Goal: Contribute content: Add original content to the website for others to see

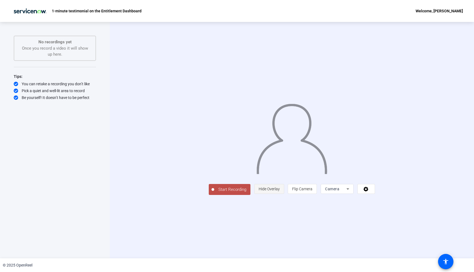
click at [280, 191] on span "Hide Overlay" at bounding box center [269, 189] width 21 height 4
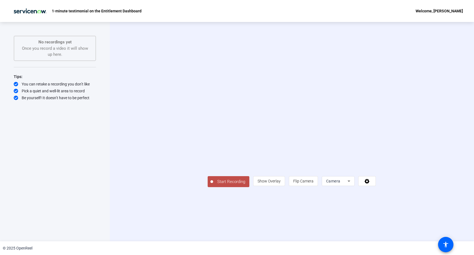
click at [213, 185] on span "Start Recording" at bounding box center [231, 181] width 36 height 6
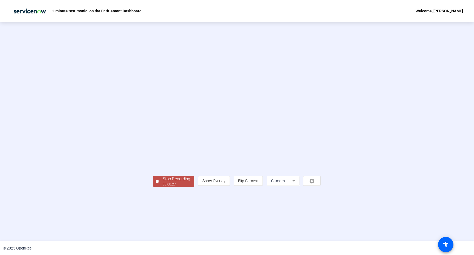
click at [163, 187] on div "00:00:27" at bounding box center [176, 184] width 27 height 5
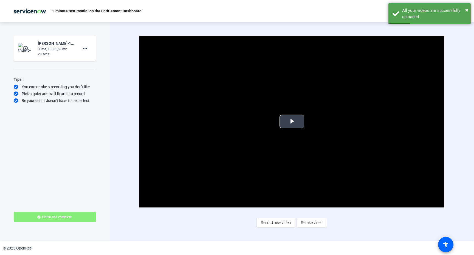
click at [292, 121] on span "Video Player" at bounding box center [292, 121] width 0 height 0
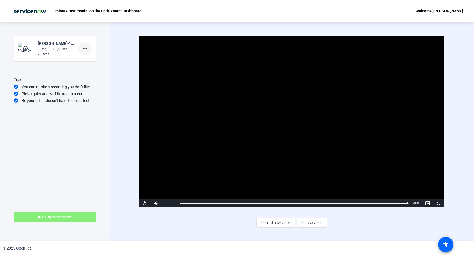
click at [88, 51] on mat-icon "more_horiz" at bounding box center [85, 48] width 7 height 7
click at [94, 65] on span "Retake" at bounding box center [94, 66] width 22 height 7
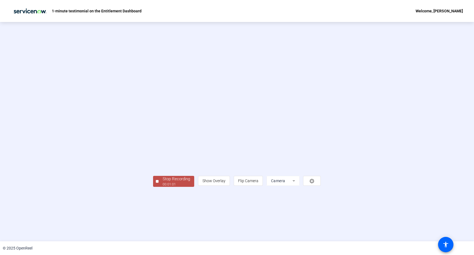
click at [163, 182] on div "Stop Recording" at bounding box center [176, 179] width 27 height 6
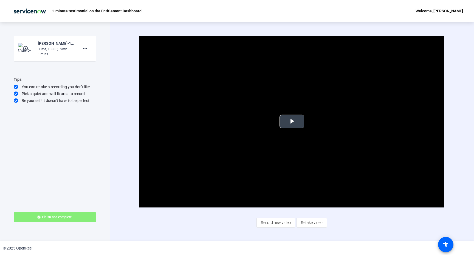
click at [292, 121] on span "Video Player" at bounding box center [292, 121] width 0 height 0
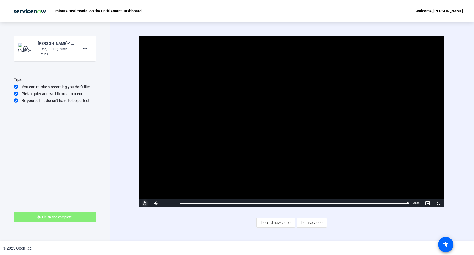
click at [143, 203] on span "Video Player" at bounding box center [144, 203] width 11 height 0
click at [272, 224] on span "Record new video" at bounding box center [276, 222] width 30 height 10
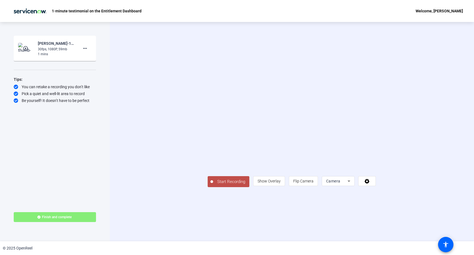
click at [26, 48] on mat-icon "play_circle_outline" at bounding box center [26, 48] width 7 height 5
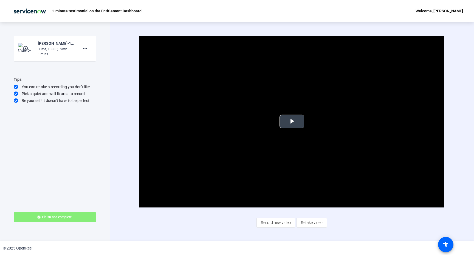
click at [292, 121] on span "Video Player" at bounding box center [292, 121] width 0 height 0
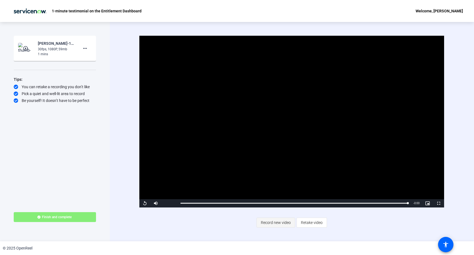
click at [279, 222] on span "Record new video" at bounding box center [276, 222] width 30 height 10
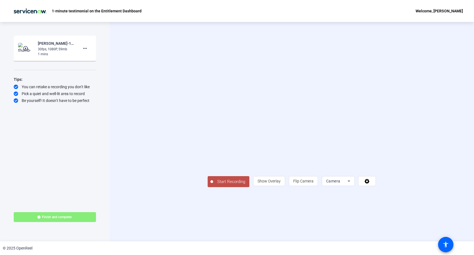
click at [213, 185] on span "Start Recording" at bounding box center [231, 181] width 36 height 6
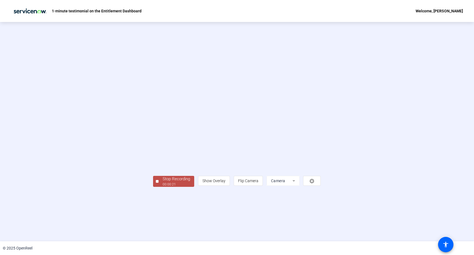
click at [163, 187] on div "00:00:21" at bounding box center [176, 184] width 27 height 5
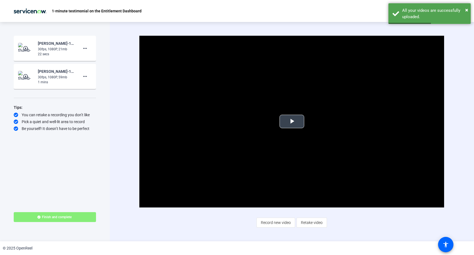
click at [292, 121] on span "Video Player" at bounding box center [292, 121] width 0 height 0
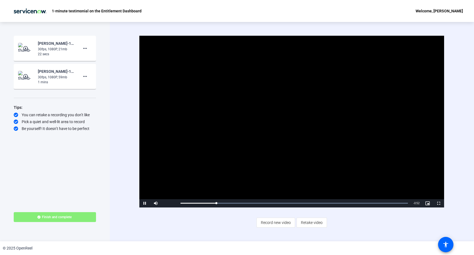
click at [24, 46] on mat-icon "play_circle_outline" at bounding box center [26, 48] width 7 height 5
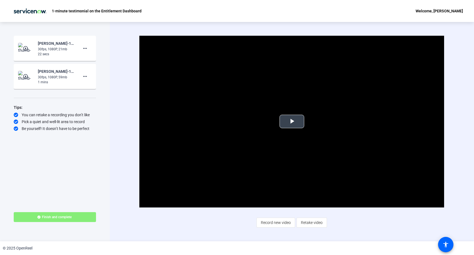
click at [292, 121] on span "Video Player" at bounding box center [292, 121] width 0 height 0
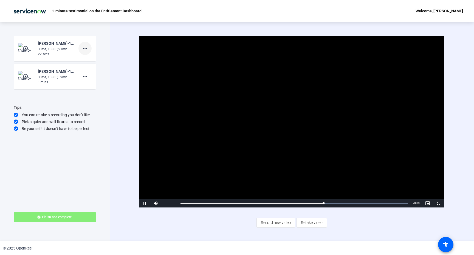
click at [87, 47] on mat-icon "more_horiz" at bounding box center [85, 48] width 7 height 7
click at [90, 60] on span "Delete clip" at bounding box center [94, 60] width 22 height 7
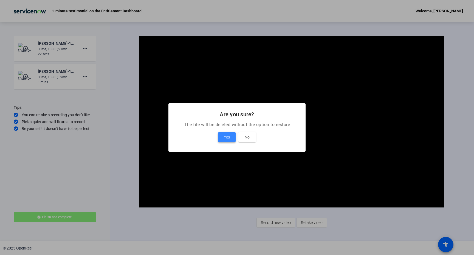
click at [226, 135] on span "Yes" at bounding box center [227, 137] width 6 height 7
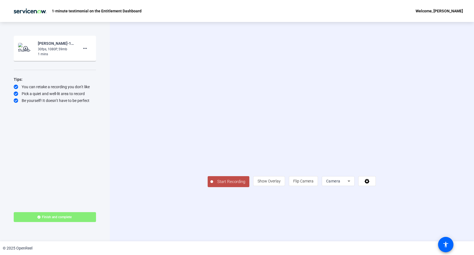
click at [213, 185] on span "Start Recording" at bounding box center [231, 181] width 36 height 6
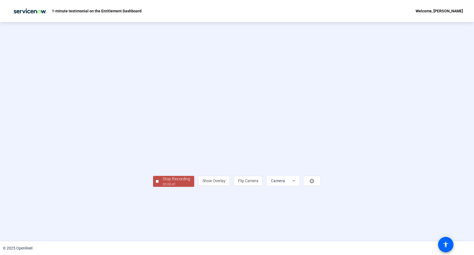
click at [163, 187] on div "00:00:41" at bounding box center [176, 184] width 27 height 5
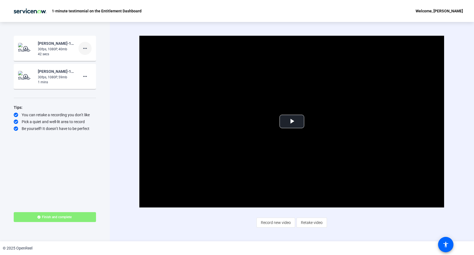
click at [86, 47] on mat-icon "more_horiz" at bounding box center [85, 48] width 7 height 7
click at [89, 61] on span "Delete clip" at bounding box center [94, 60] width 22 height 7
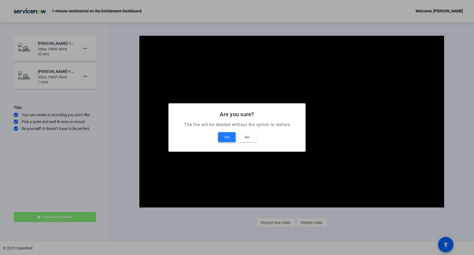
click at [228, 137] on span "Yes" at bounding box center [227, 137] width 6 height 7
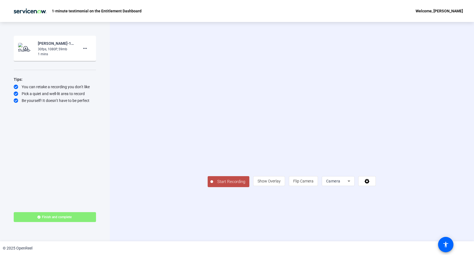
click at [213, 185] on span "Start Recording" at bounding box center [231, 181] width 36 height 6
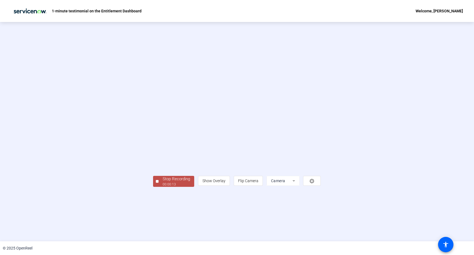
click at [117, 225] on div "Stop Recording 00:00:13 person Show Overlay flip Flip Camera Camera" at bounding box center [237, 131] width 474 height 219
click at [163, 182] on div "Stop Recording" at bounding box center [176, 179] width 27 height 6
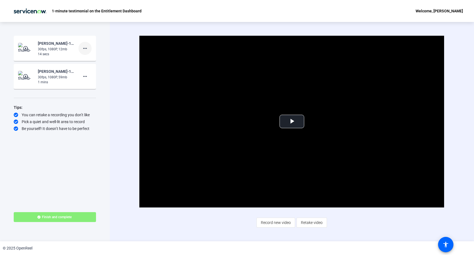
click at [85, 48] on mat-icon "more_horiz" at bounding box center [85, 48] width 7 height 7
click at [90, 59] on span "Delete clip" at bounding box center [94, 60] width 22 height 7
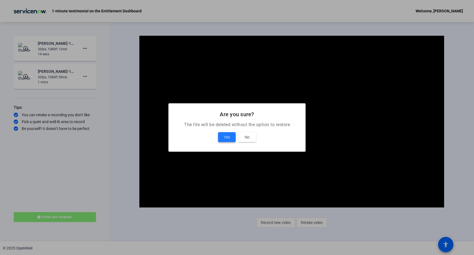
click at [228, 135] on span "Yes" at bounding box center [227, 137] width 6 height 7
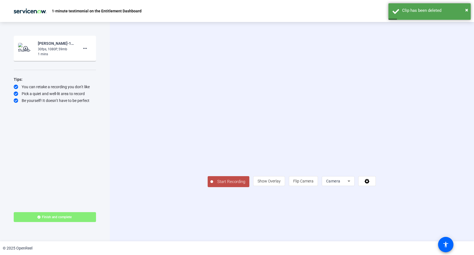
click at [213, 185] on span "Start Recording" at bounding box center [231, 181] width 36 height 6
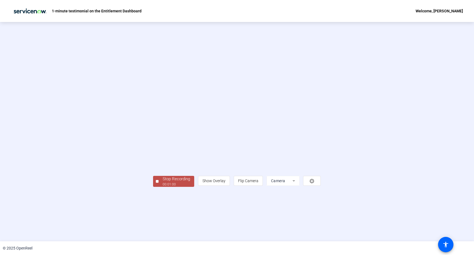
click at [163, 187] on div "00:01:00" at bounding box center [176, 184] width 27 height 5
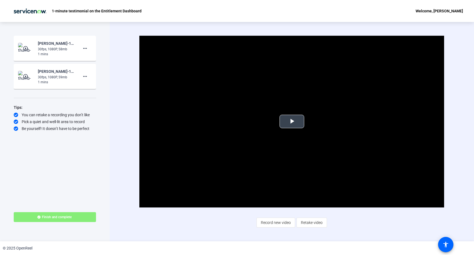
click at [292, 121] on span "Video Player" at bounding box center [292, 121] width 0 height 0
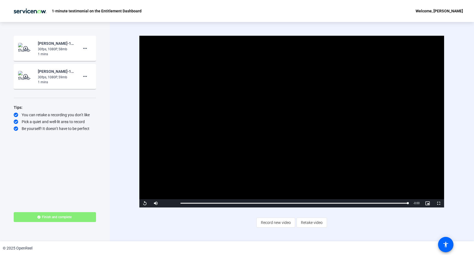
click at [70, 48] on div "30fps, 1080P, 58mb" at bounding box center [56, 49] width 37 height 5
click at [51, 215] on span "Finish and complete" at bounding box center [57, 217] width 30 height 4
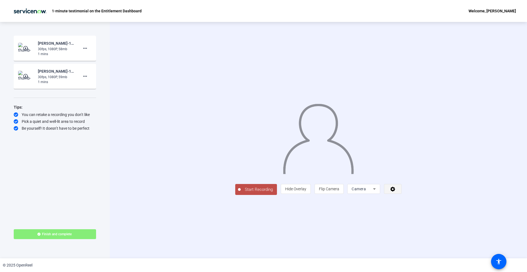
click at [401, 196] on span at bounding box center [392, 188] width 17 height 13
click at [488, 227] on div at bounding box center [263, 136] width 527 height 272
click at [377, 192] on icon at bounding box center [374, 189] width 7 height 7
click at [488, 212] on div at bounding box center [263, 136] width 527 height 272
click at [37, 46] on div "play_circle_outline [PERSON_NAME]-1-minute testimonial on the Entitlement-1-min…" at bounding box center [55, 48] width 74 height 16
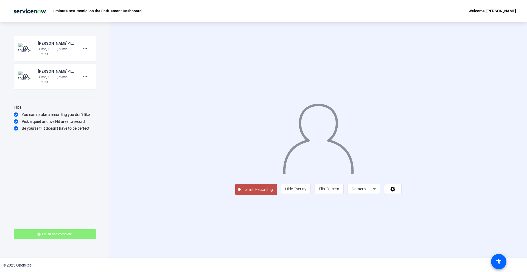
click at [29, 47] on mat-icon "play_circle_outline" at bounding box center [26, 48] width 7 height 5
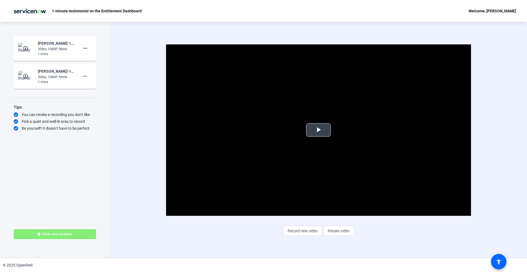
click at [318, 130] on span "Video Player" at bounding box center [318, 130] width 0 height 0
